Goal: Find specific page/section: Find specific page/section

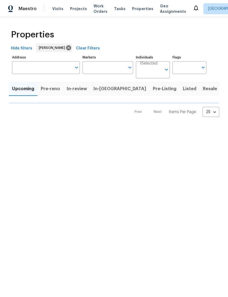
type input "100"
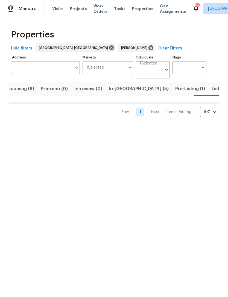
scroll to position [0, 9]
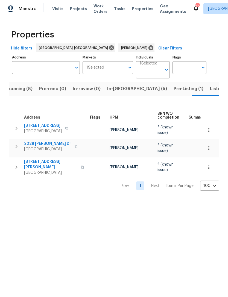
click at [210, 90] on span "Listed (12)" at bounding box center [221, 89] width 22 height 8
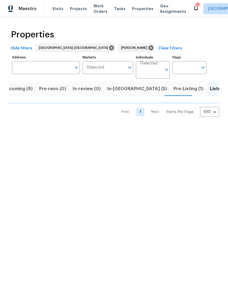
click at [24, 90] on span "Upcoming (8)" at bounding box center [17, 89] width 29 height 8
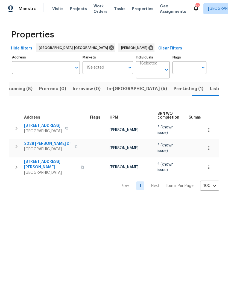
click at [210, 88] on span "Listed (12)" at bounding box center [221, 89] width 22 height 8
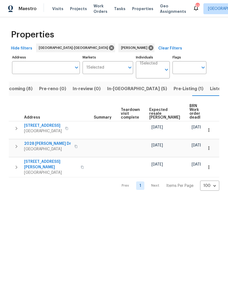
scroll to position [0, 93]
click at [210, 88] on span "Listed (12)" at bounding box center [221, 89] width 22 height 8
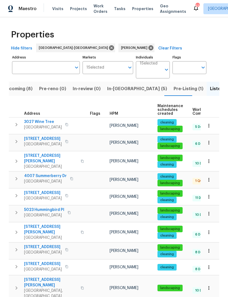
click at [28, 87] on span "Upcoming (8)" at bounding box center [17, 89] width 29 height 8
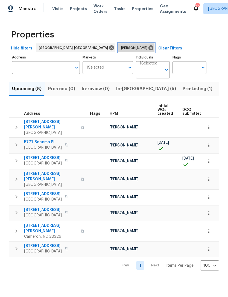
click at [148, 48] on icon at bounding box center [150, 47] width 5 height 5
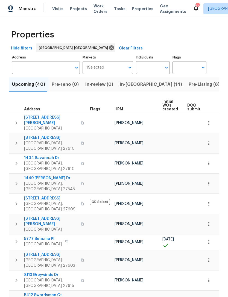
click at [134, 88] on span "In-reno (14)" at bounding box center [151, 85] width 62 height 8
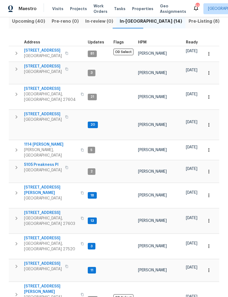
scroll to position [0, 2]
click at [188, 23] on span "Pre-Listing (8)" at bounding box center [203, 21] width 31 height 8
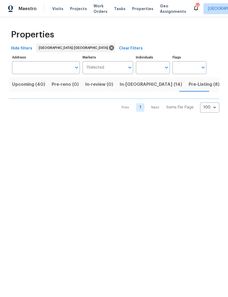
click at [20, 87] on span "Upcoming (40)" at bounding box center [8, 85] width 33 height 8
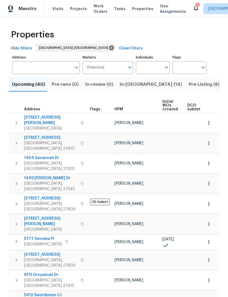
click at [31, 88] on span "Upcoming (40)" at bounding box center [28, 85] width 33 height 8
click at [155, 67] on input "Individuals" at bounding box center [149, 67] width 26 height 13
type input "Amanda Horton"
click at [164, 82] on li "Amanda Horton" at bounding box center [152, 84] width 25 height 11
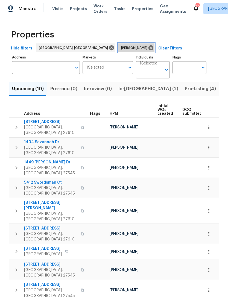
click at [148, 48] on icon at bounding box center [150, 47] width 5 height 5
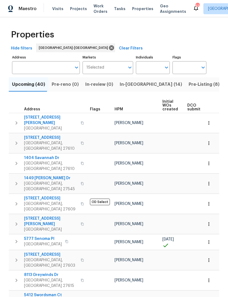
click at [152, 68] on input "Individuals" at bounding box center [149, 67] width 26 height 13
type input "Lee privette"
click at [160, 82] on li "Lee Privette" at bounding box center [152, 84] width 25 height 11
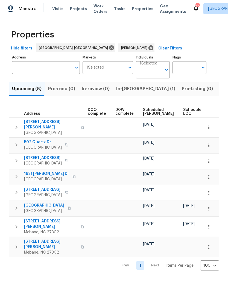
scroll to position [0, 129]
click at [149, 113] on span "Scheduled [PERSON_NAME]" at bounding box center [157, 112] width 31 height 8
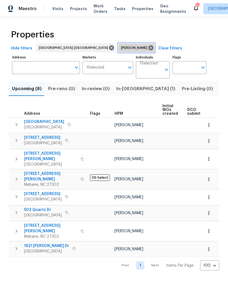
click at [148, 45] on icon at bounding box center [151, 48] width 6 height 6
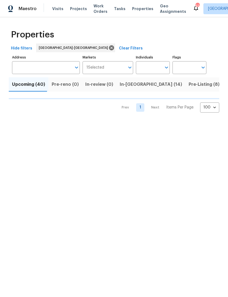
click at [150, 66] on input "Individuals" at bounding box center [149, 67] width 26 height 13
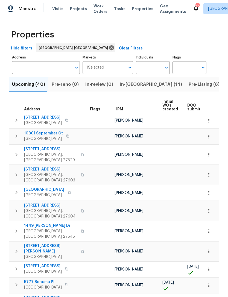
click at [151, 66] on input "Individuals" at bounding box center [149, 67] width 26 height 13
type input "Joseph"
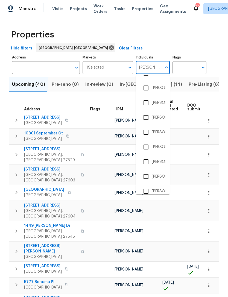
scroll to position [100, 0]
click at [160, 160] on li "Joseph White" at bounding box center [152, 161] width 25 height 11
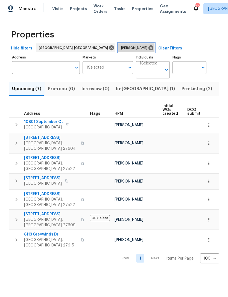
click at [148, 46] on icon at bounding box center [150, 47] width 5 height 5
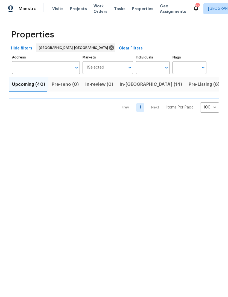
click at [149, 67] on input "Individuals" at bounding box center [149, 67] width 26 height 13
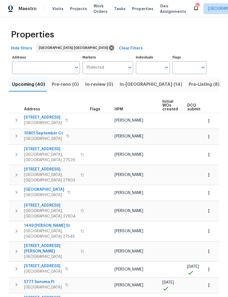
click at [147, 67] on input "Individuals" at bounding box center [149, 67] width 26 height 13
type input "wayne"
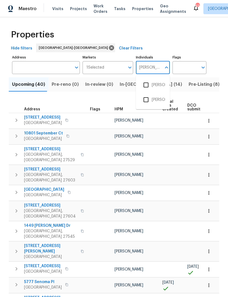
click at [151, 98] on input "checkbox" at bounding box center [145, 99] width 11 height 11
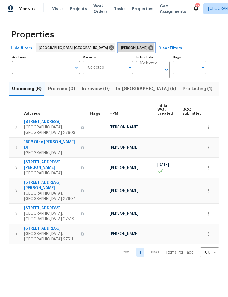
click at [148, 49] on icon at bounding box center [150, 47] width 5 height 5
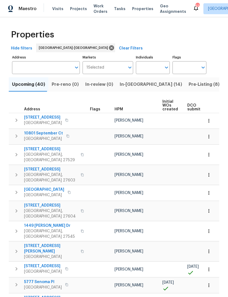
click at [151, 67] on input "Individuals" at bounding box center [149, 67] width 26 height 13
type input "Preston"
click at [156, 84] on li "[PERSON_NAME]" at bounding box center [152, 84] width 25 height 11
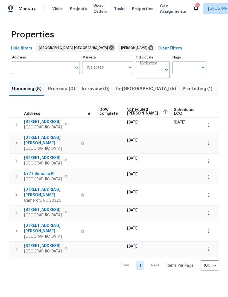
scroll to position [0, 139]
